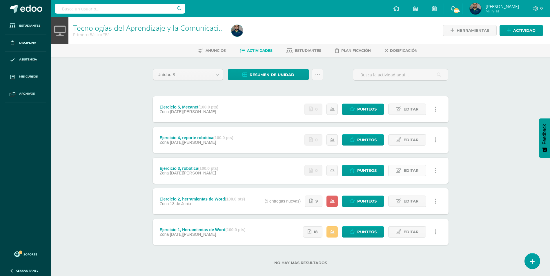
click at [419, 170] on link "Editar" at bounding box center [407, 170] width 38 height 11
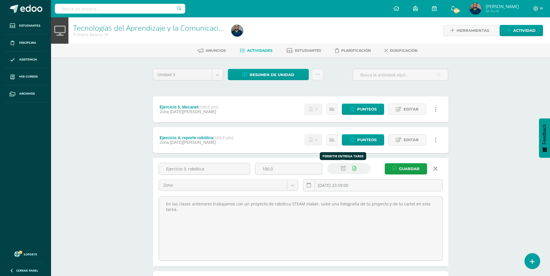
click at [343, 167] on icon at bounding box center [343, 168] width 5 height 5
click at [410, 171] on span "Guardar" at bounding box center [409, 169] width 21 height 11
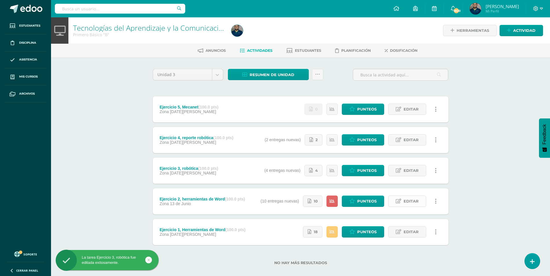
click at [412, 200] on span "Editar" at bounding box center [410, 201] width 15 height 11
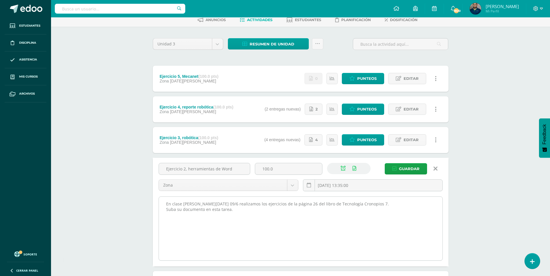
scroll to position [58, 0]
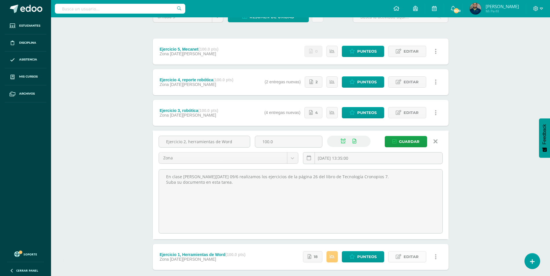
click at [414, 260] on span "Editar" at bounding box center [410, 257] width 15 height 11
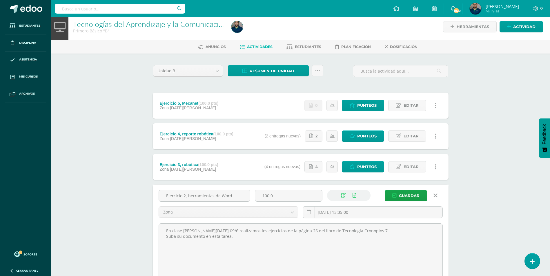
scroll to position [0, 0]
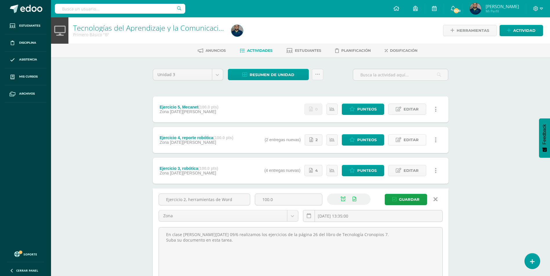
click at [403, 138] on link "Editar" at bounding box center [407, 139] width 38 height 11
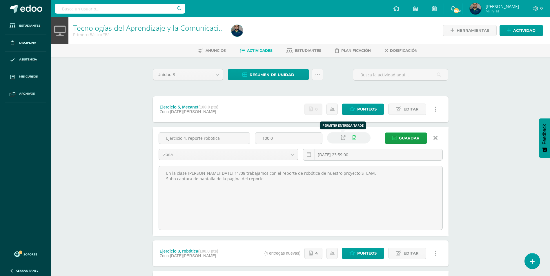
click at [341, 133] on link at bounding box center [342, 137] width 11 height 11
click at [342, 136] on icon at bounding box center [343, 138] width 5 height 5
click at [342, 138] on icon at bounding box center [343, 138] width 5 height 5
click at [409, 136] on span "Guardar" at bounding box center [409, 138] width 21 height 11
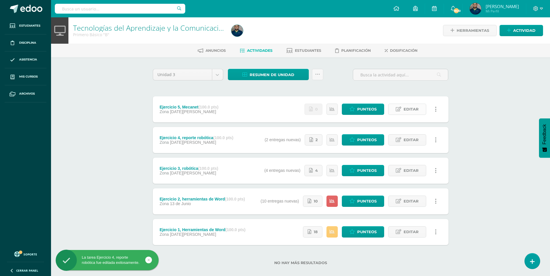
click at [412, 107] on span "Editar" at bounding box center [410, 109] width 15 height 11
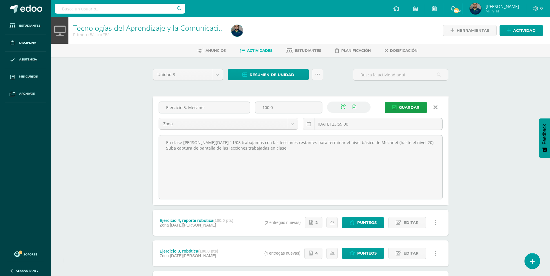
click at [438, 109] on link at bounding box center [435, 107] width 15 height 11
